Goal: Task Accomplishment & Management: Manage account settings

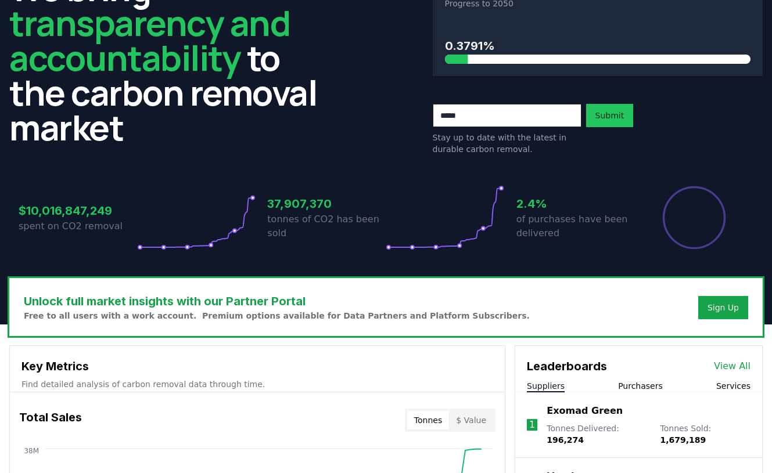
scroll to position [60, 0]
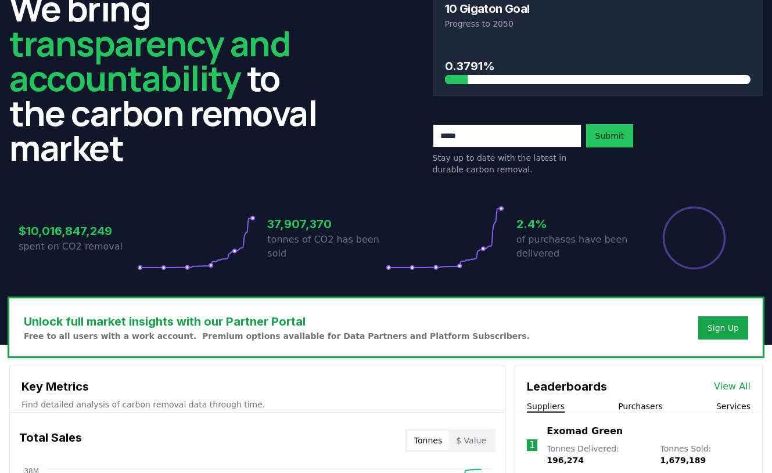
click at [533, 224] on h3 "2.4%" at bounding box center [575, 223] width 118 height 17
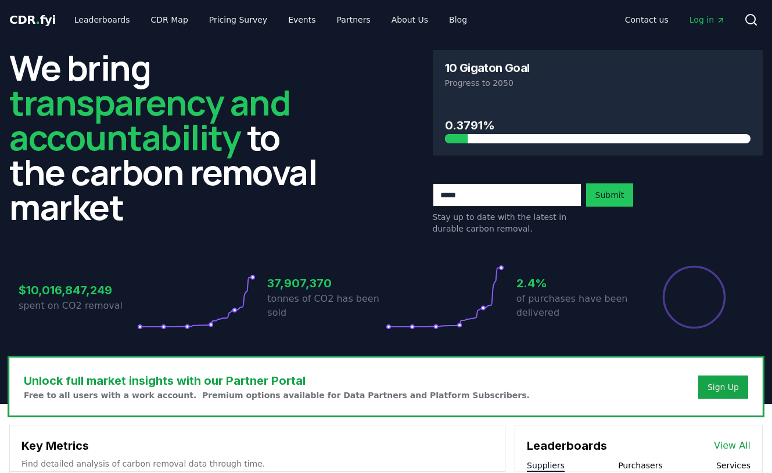
scroll to position [0, 0]
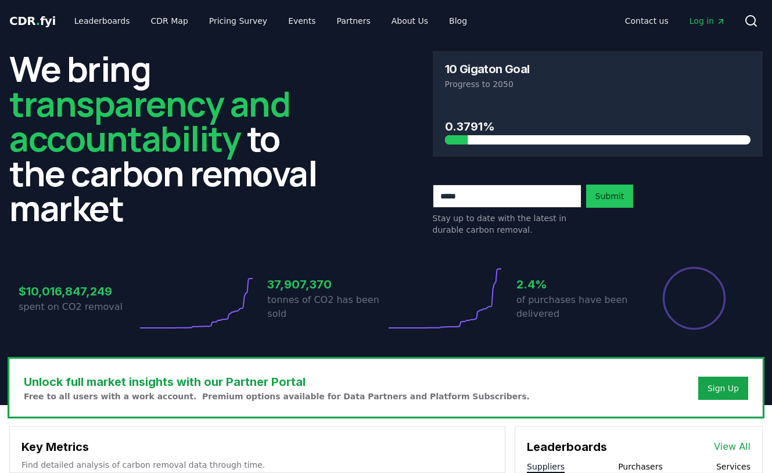
click at [706, 20] on span "Log in" at bounding box center [707, 21] width 36 height 12
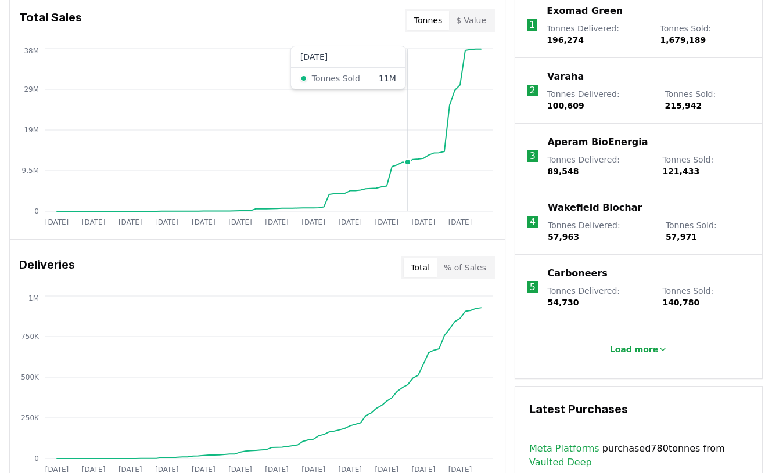
scroll to position [581, 0]
